Goal: Task Accomplishment & Management: Manage account settings

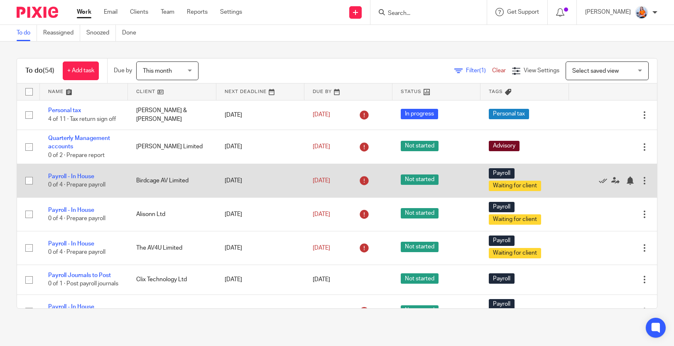
click at [26, 181] on input "checkbox" at bounding box center [29, 181] width 16 height 16
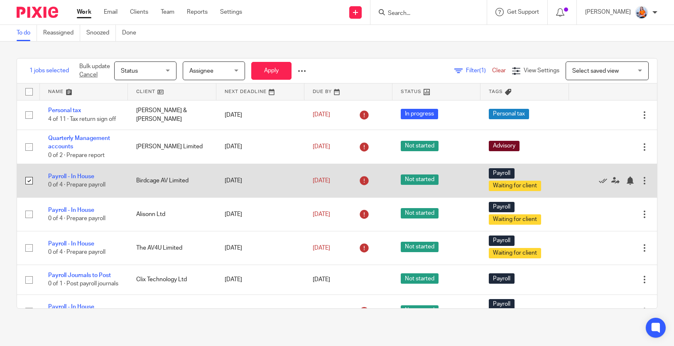
click at [31, 184] on input "checkbox" at bounding box center [29, 181] width 16 height 16
checkbox input "false"
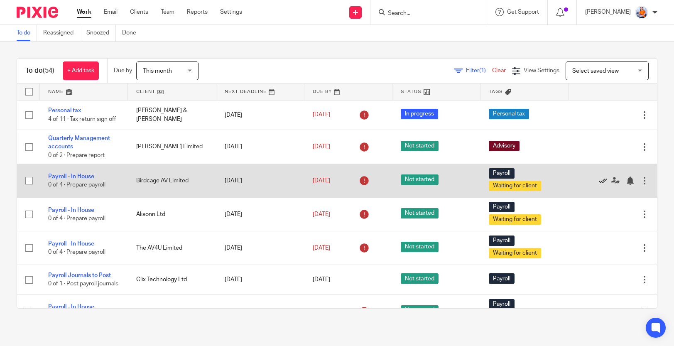
click at [599, 179] on icon at bounding box center [603, 181] width 8 height 8
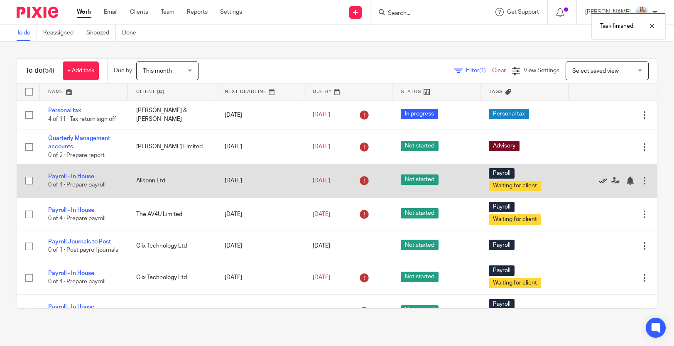
click at [599, 179] on icon at bounding box center [603, 181] width 8 height 8
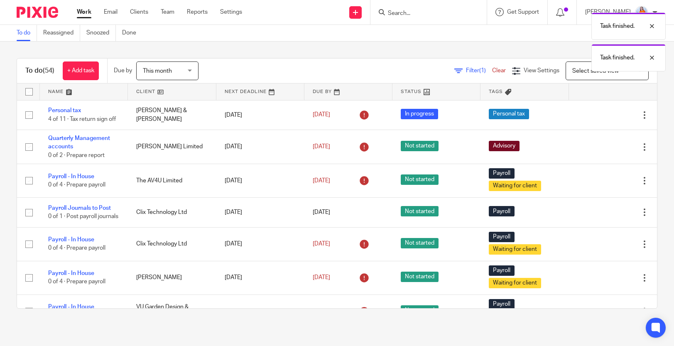
click at [599, 179] on icon at bounding box center [603, 181] width 8 height 8
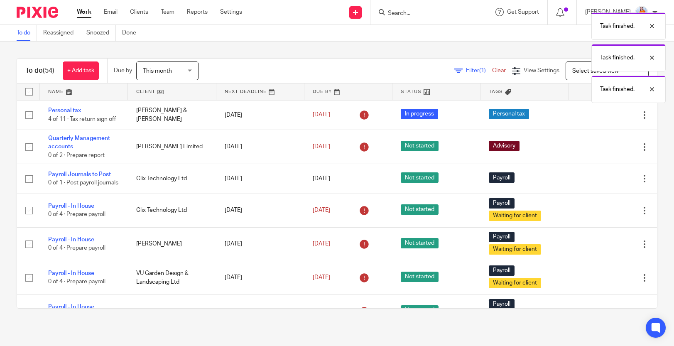
click at [599, 179] on icon at bounding box center [603, 179] width 8 height 8
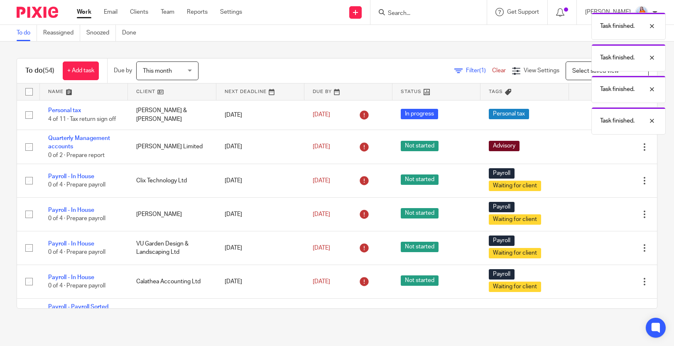
click at [599, 179] on icon at bounding box center [603, 181] width 8 height 8
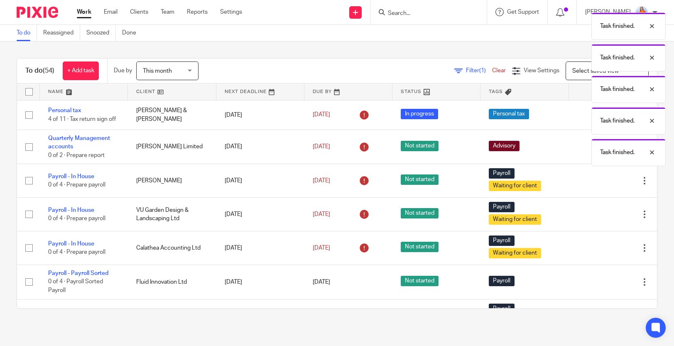
click at [599, 179] on icon at bounding box center [603, 181] width 8 height 8
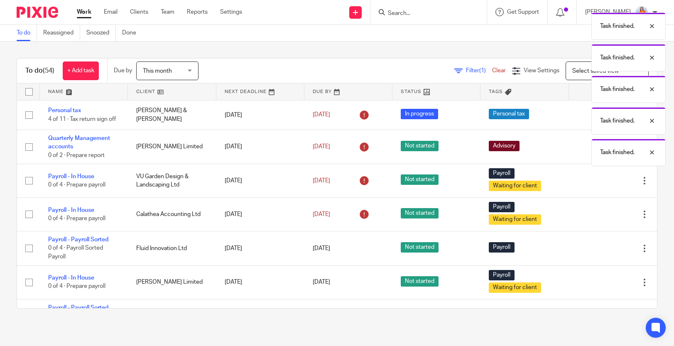
click at [599, 179] on icon at bounding box center [603, 181] width 8 height 8
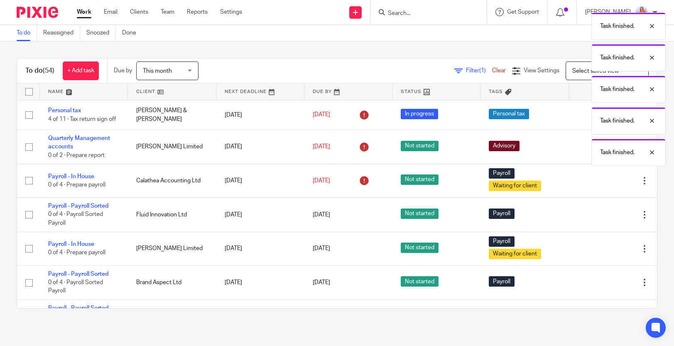
click at [599, 179] on icon at bounding box center [603, 181] width 8 height 8
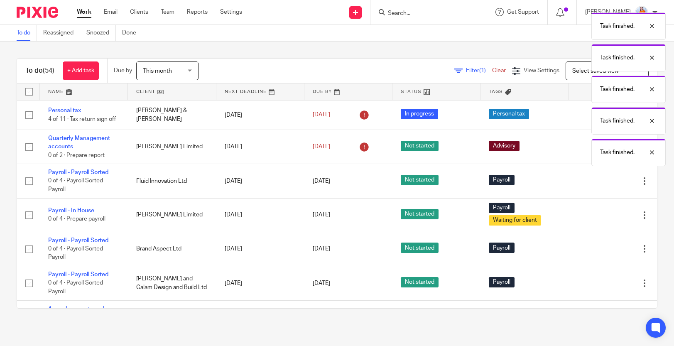
click at [599, 179] on icon at bounding box center [603, 181] width 8 height 8
click at [599, 211] on icon at bounding box center [603, 215] width 8 height 8
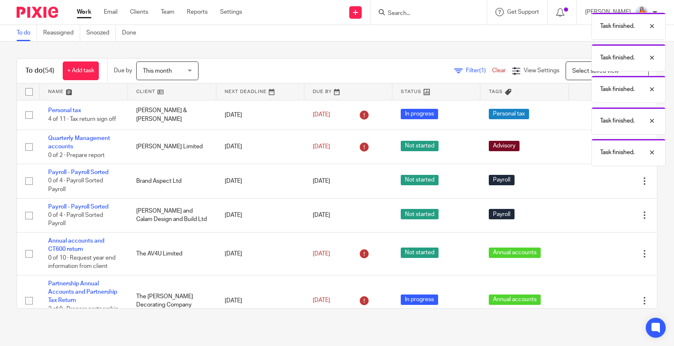
click at [599, 179] on icon at bounding box center [603, 181] width 8 height 8
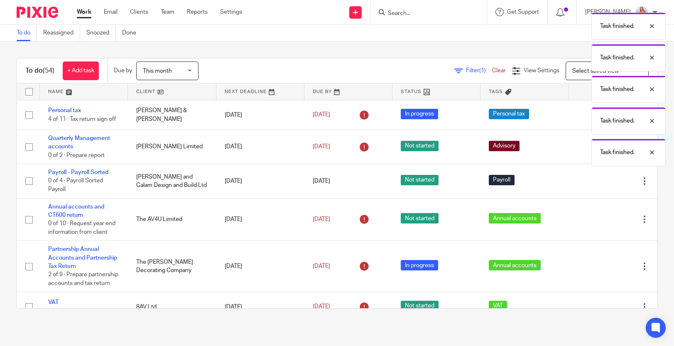
click at [599, 179] on icon at bounding box center [603, 181] width 8 height 8
